Goal: Information Seeking & Learning: Learn about a topic

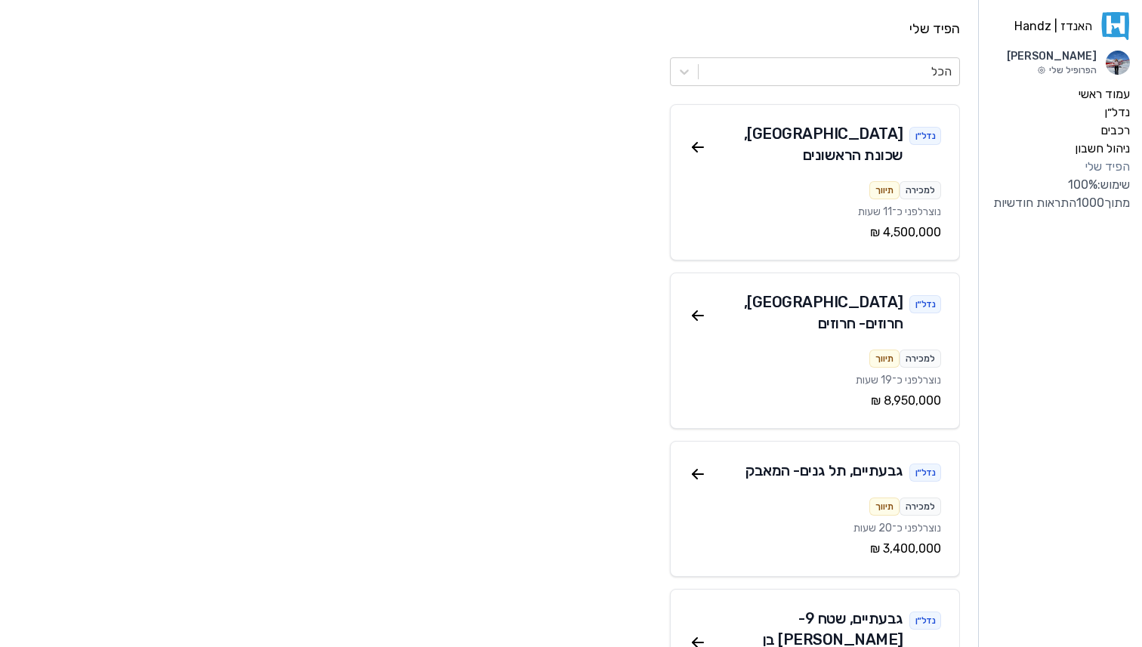
scroll to position [17, 0]
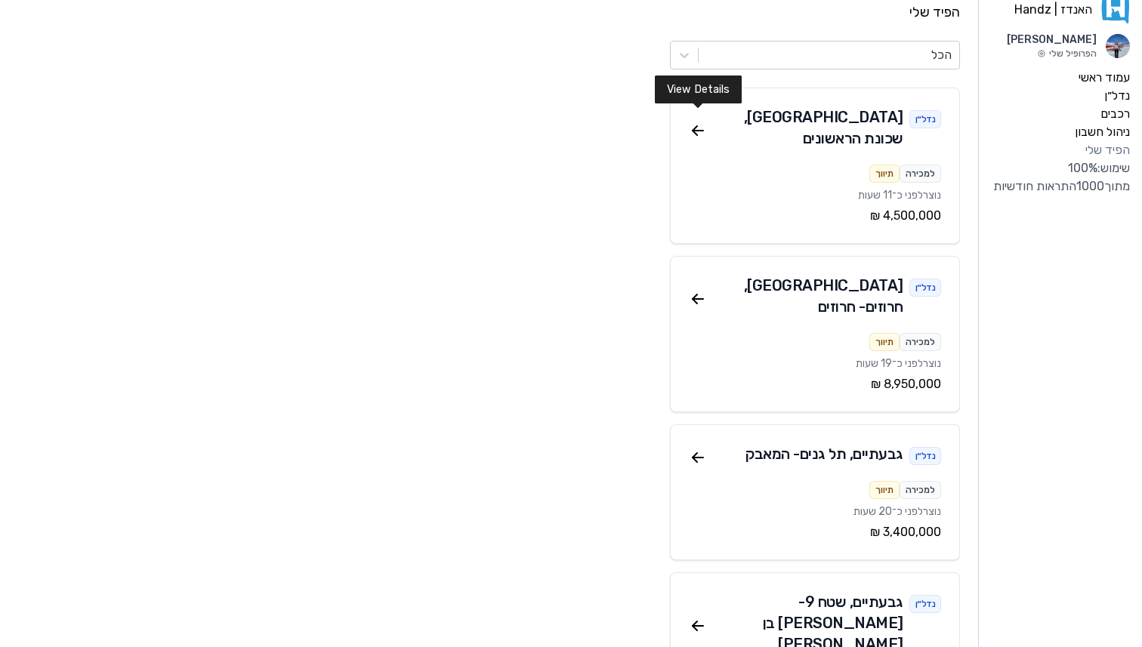
click at [698, 129] on div "נדל״ן רמת גן , שכונת הראשונים" at bounding box center [815, 130] width 252 height 48
click at [698, 127] on icon at bounding box center [698, 131] width 18 height 18
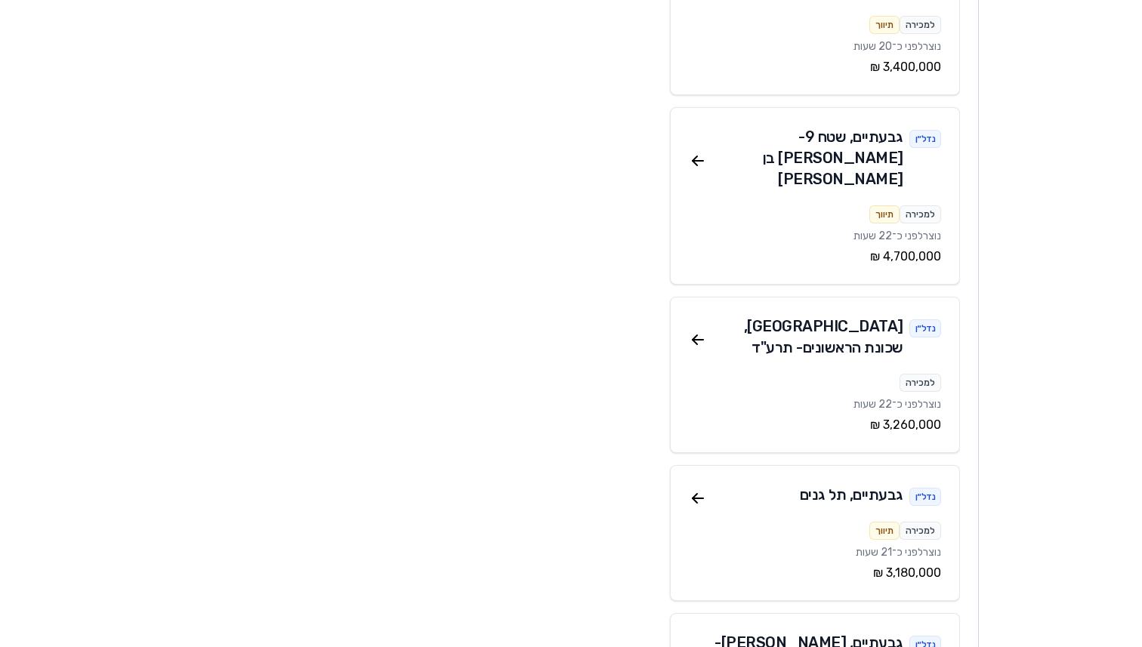
scroll to position [482, 0]
drag, startPoint x: 699, startPoint y: 260, endPoint x: 502, endPoint y: 49, distance: 288.5
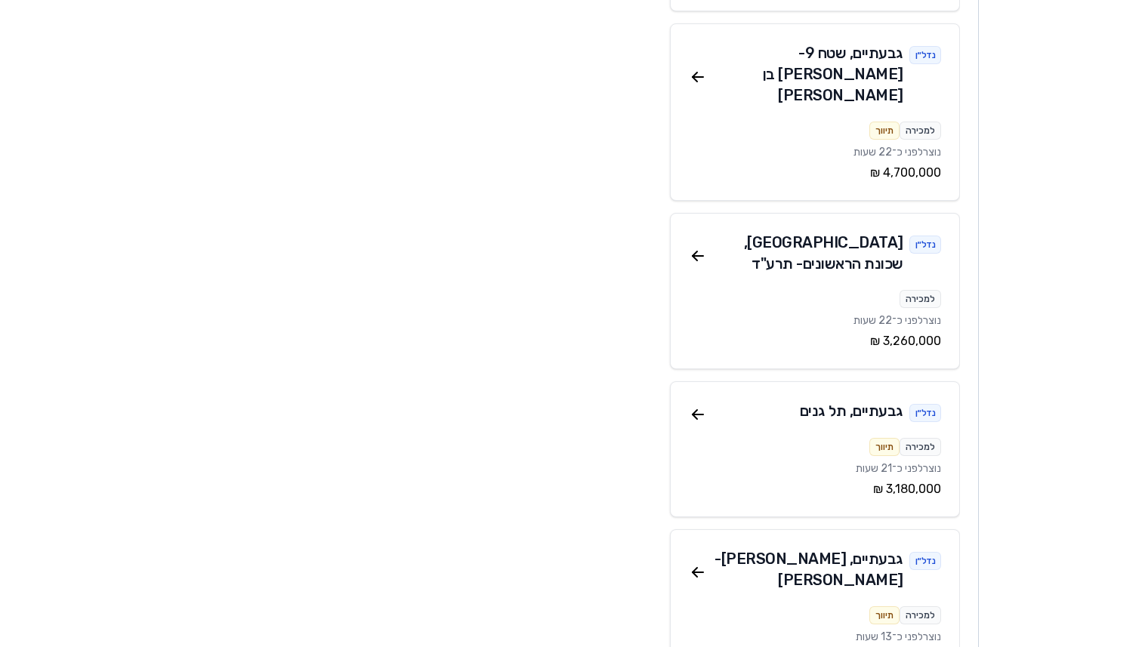
scroll to position [4000, 0]
drag, startPoint x: 697, startPoint y: 254, endPoint x: 712, endPoint y: 0, distance: 254.9
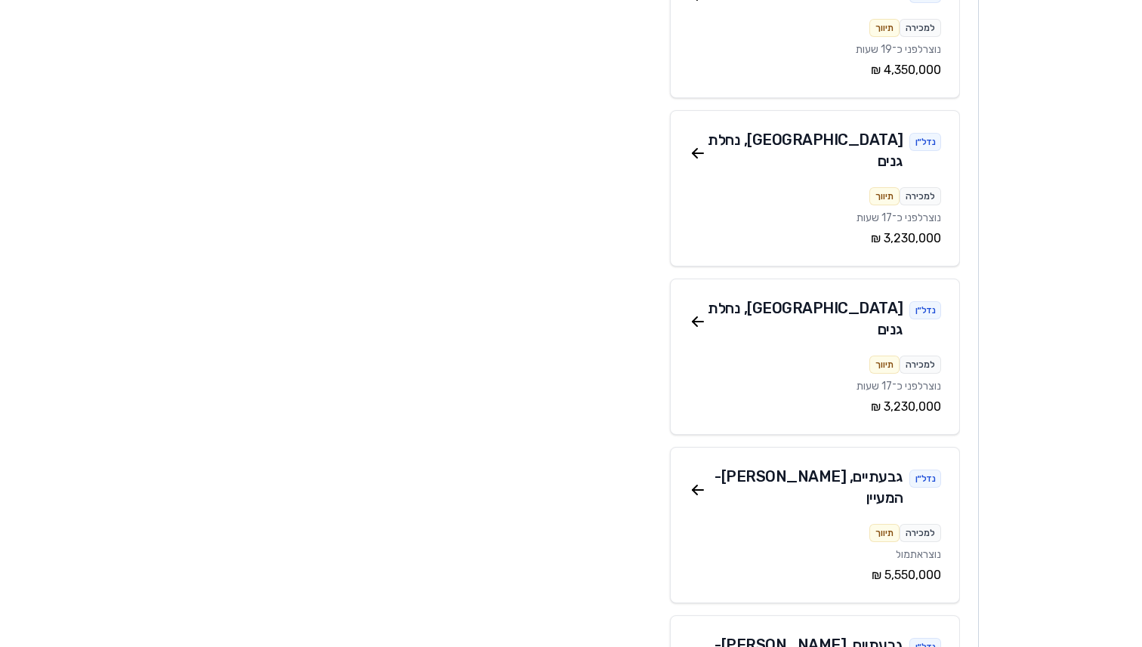
scroll to position [10406, 0]
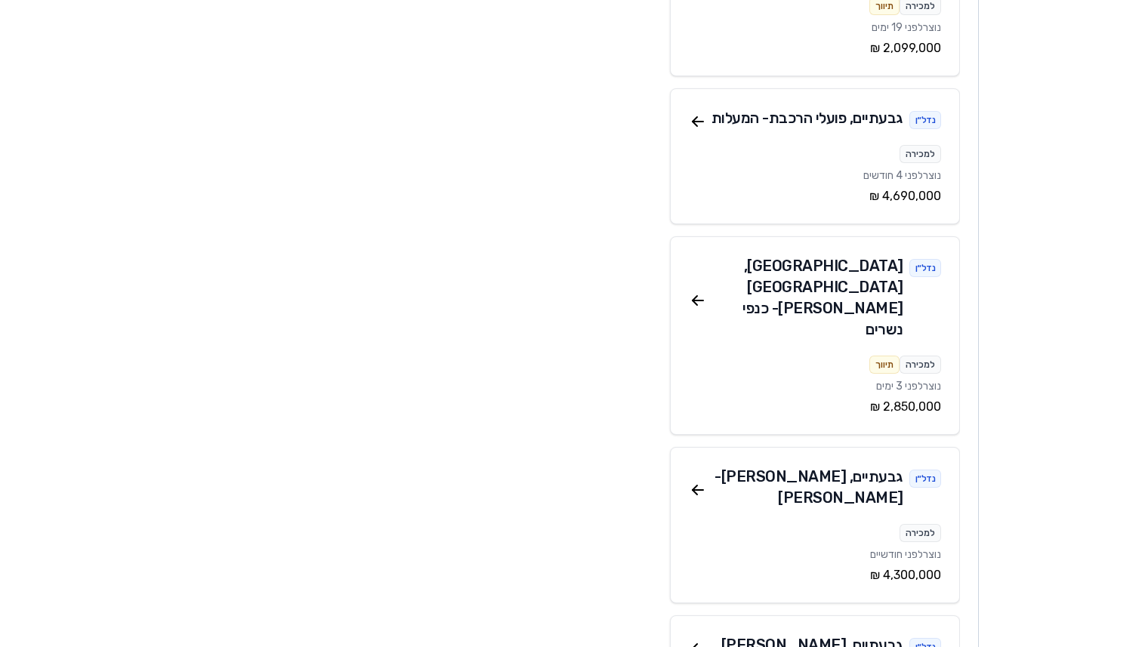
scroll to position [6274, 0]
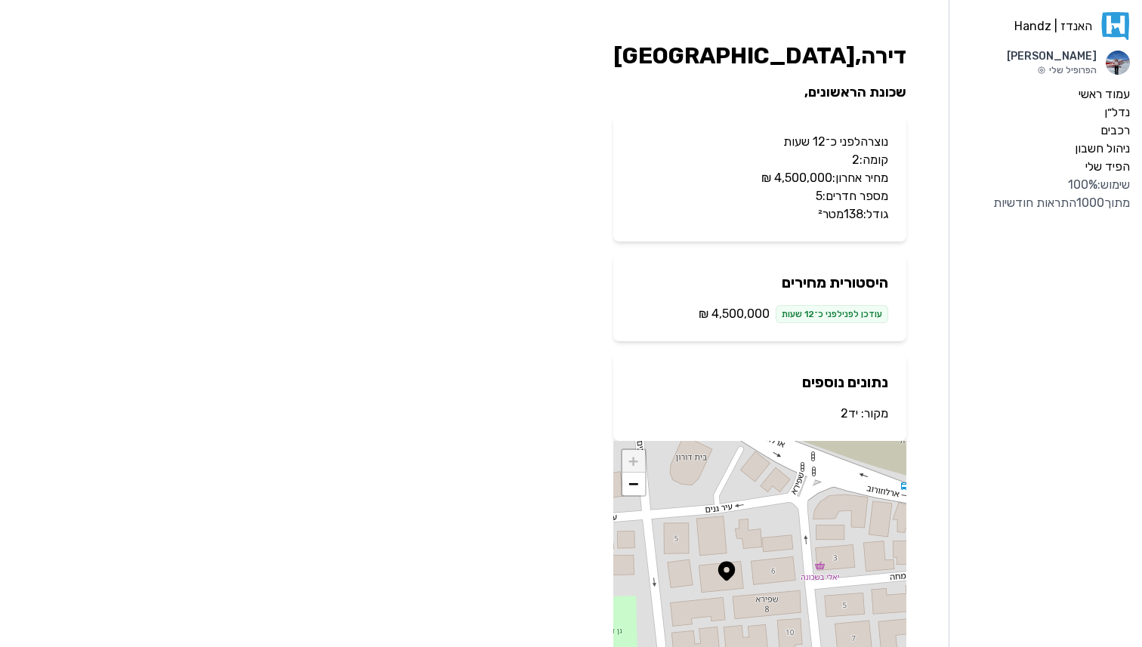
click at [850, 413] on link "יד2" at bounding box center [848, 413] width 17 height 14
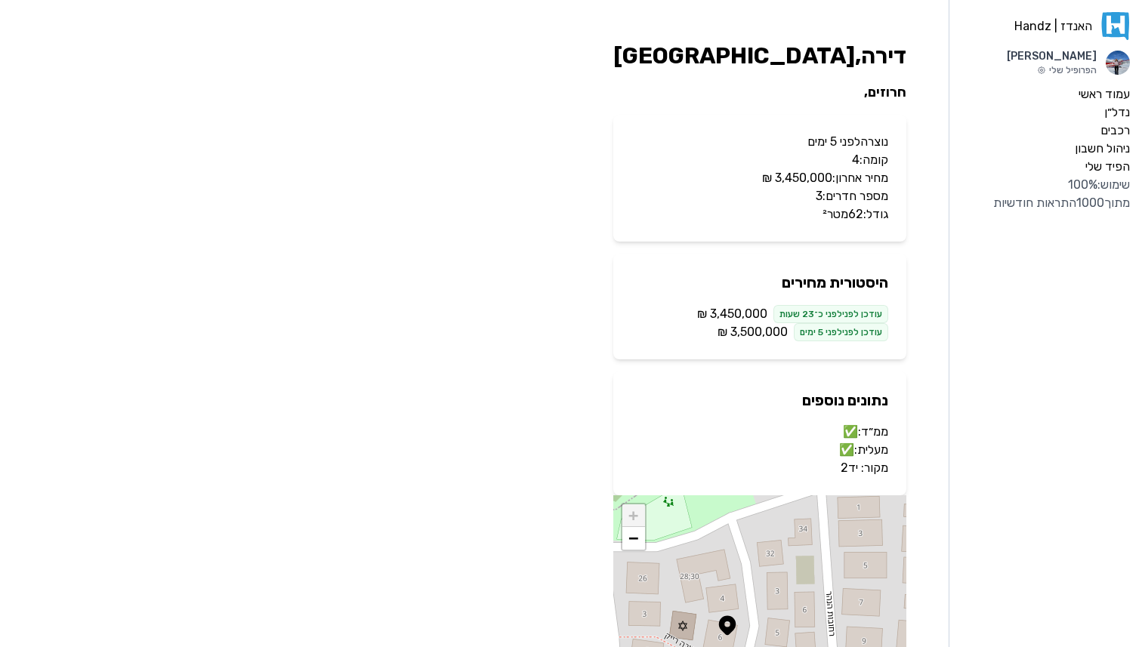
click at [849, 472] on link "יד2" at bounding box center [848, 468] width 17 height 14
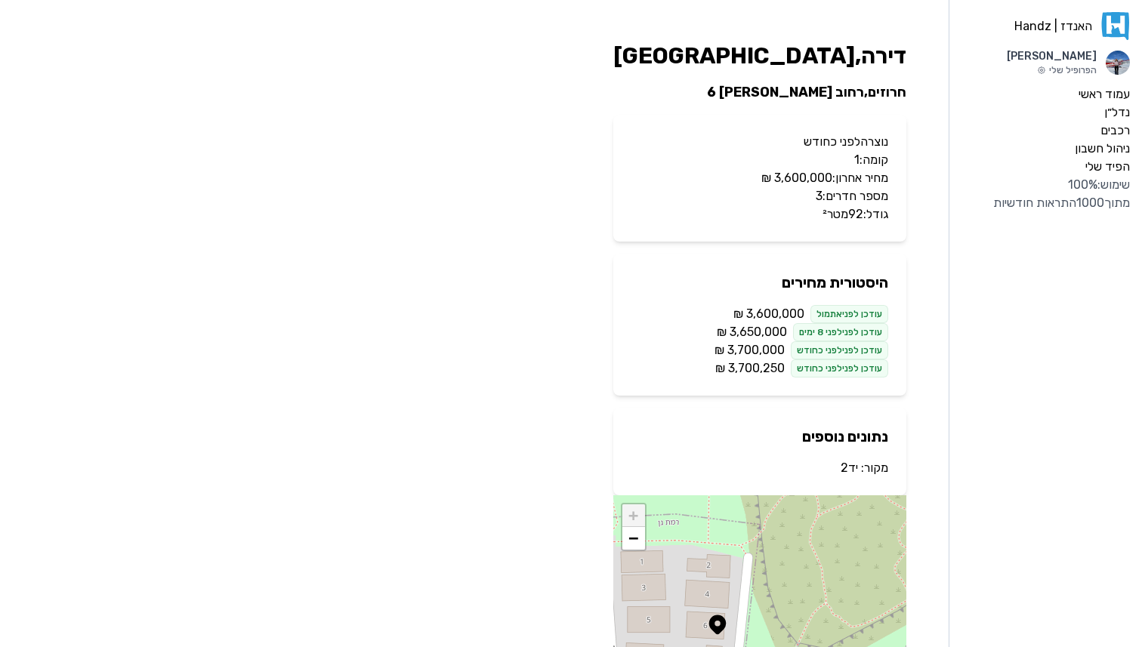
click at [848, 469] on link "יד2" at bounding box center [848, 468] width 17 height 14
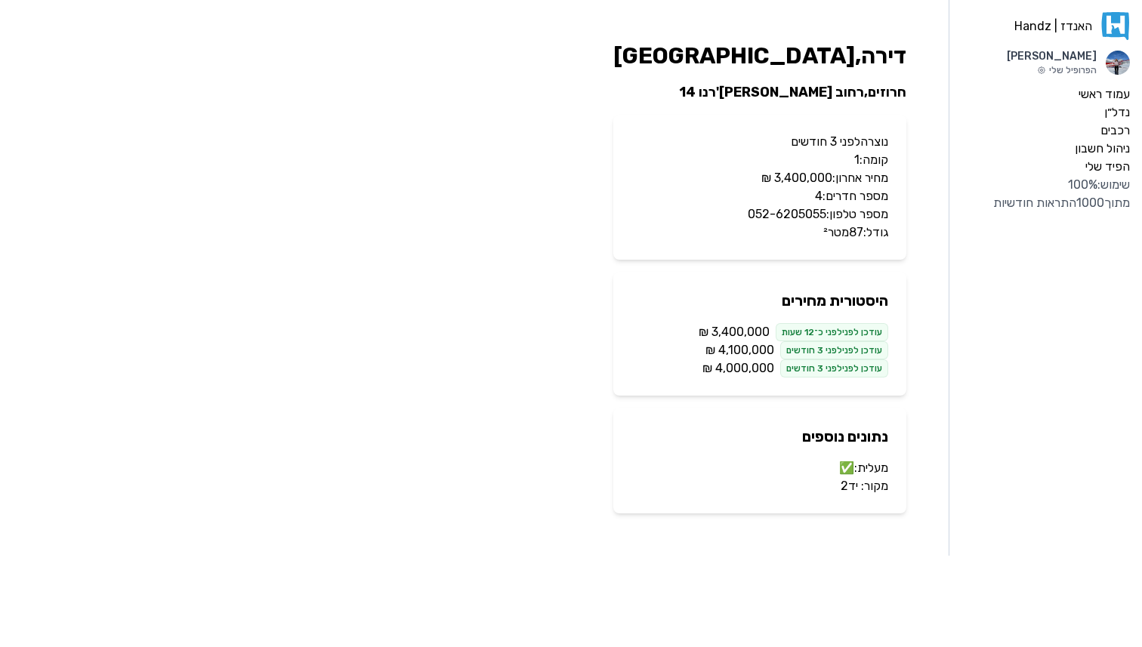
click at [846, 483] on link "יד2" at bounding box center [848, 486] width 17 height 14
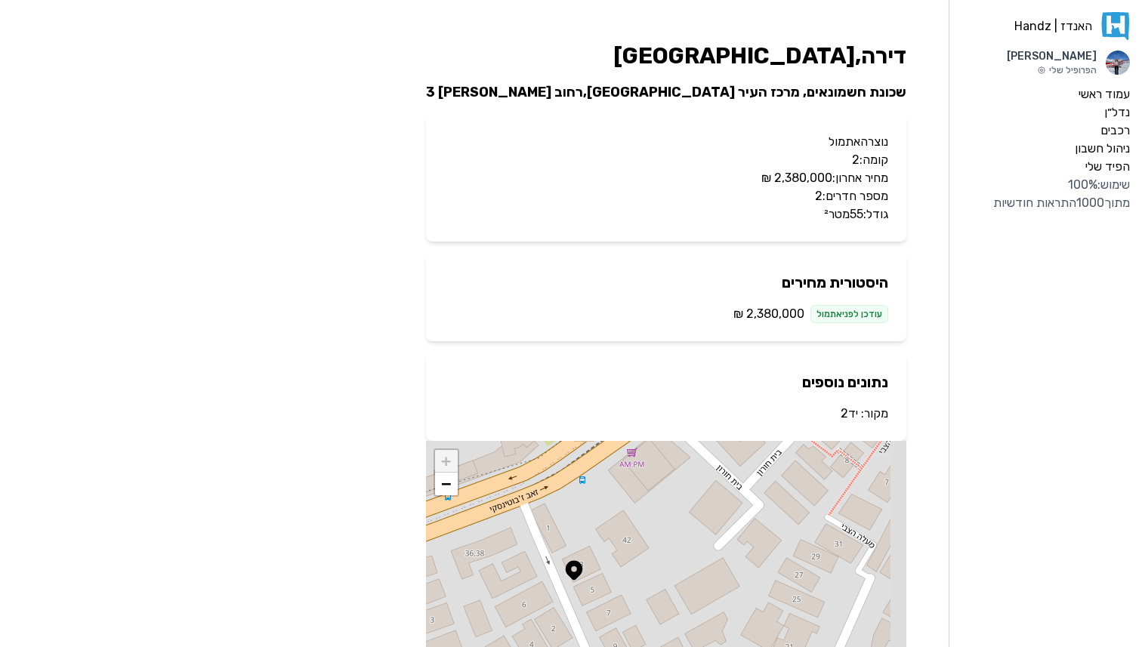
click at [849, 415] on link "יד2" at bounding box center [848, 413] width 17 height 14
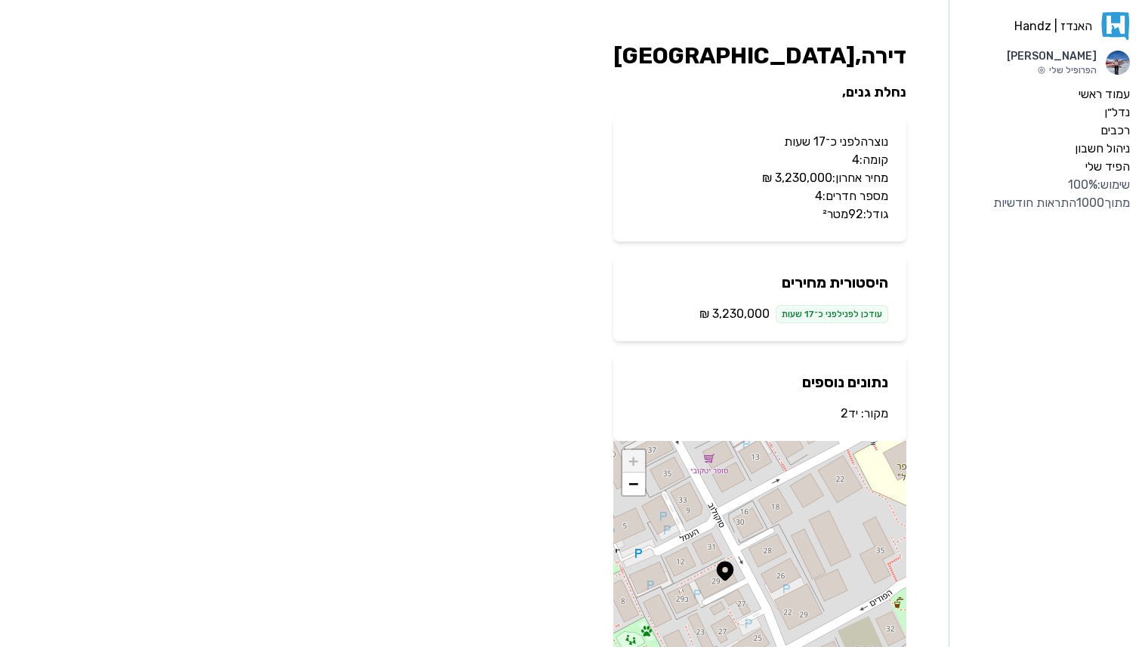
click at [845, 415] on link "יד2" at bounding box center [848, 413] width 17 height 14
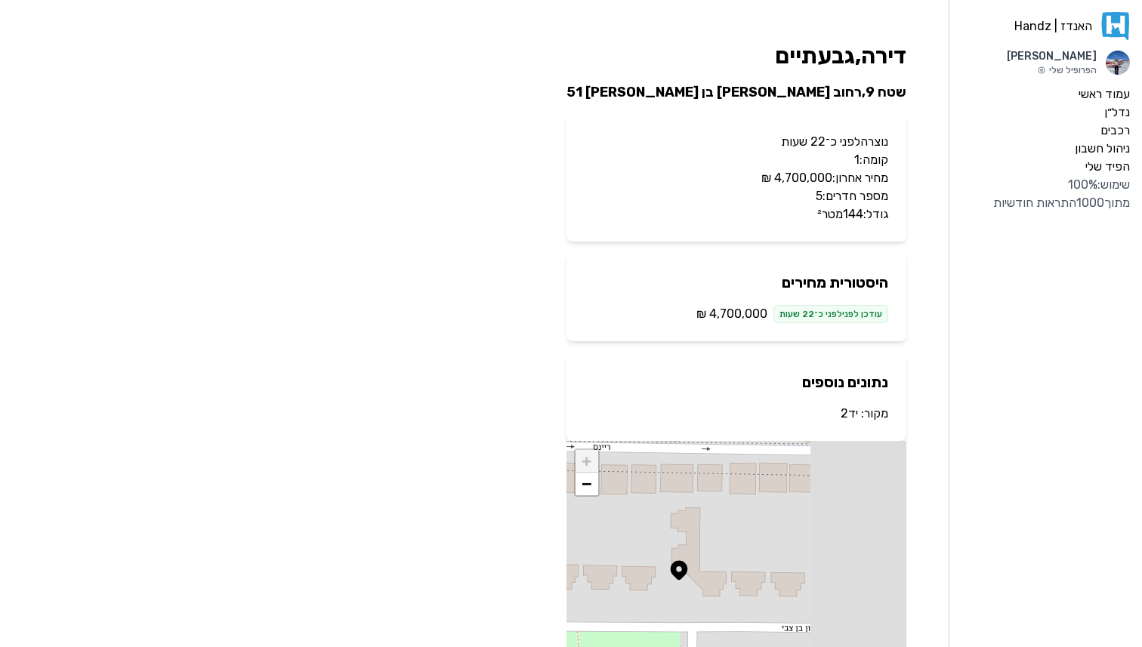
click at [847, 418] on link "יד2" at bounding box center [848, 413] width 17 height 14
